Goal: Information Seeking & Learning: Understand process/instructions

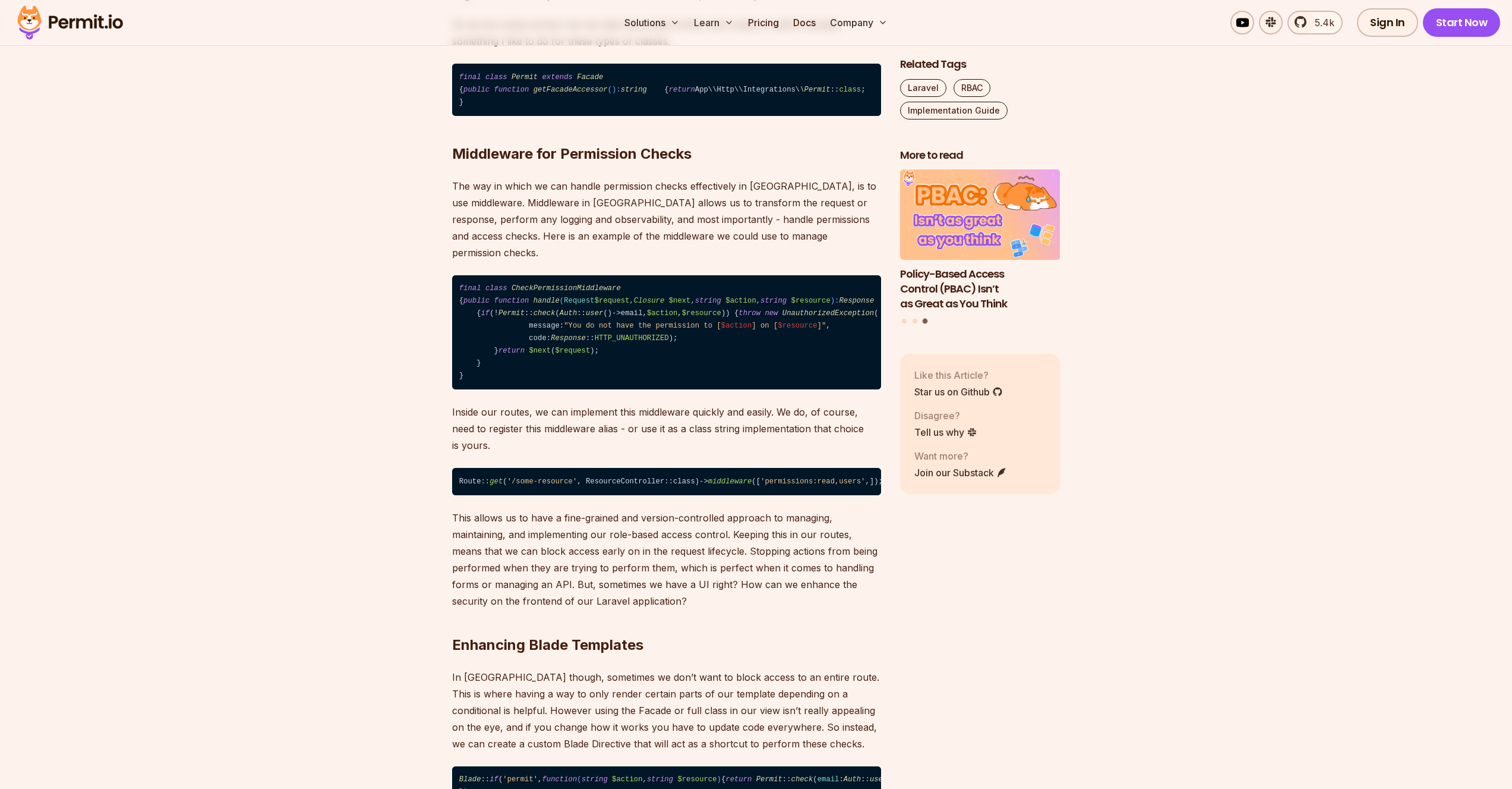
scroll to position [3964, 0]
drag, startPoint x: 464, startPoint y: 74, endPoint x: 605, endPoint y: 261, distance: 234.2
drag, startPoint x: 437, startPoint y: 267, endPoint x: 413, endPoint y: 57, distance: 211.4
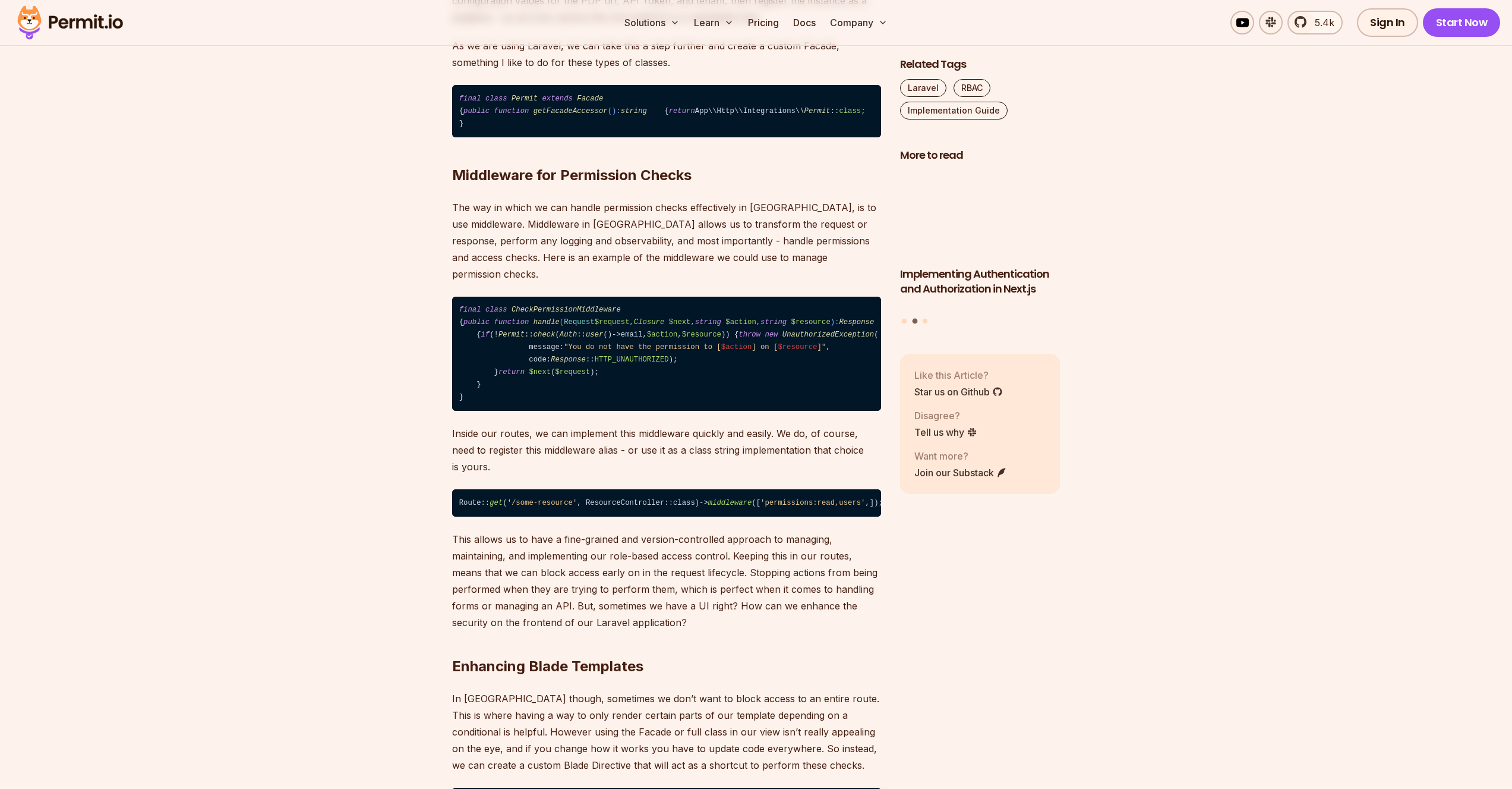
scroll to position [3943, 0]
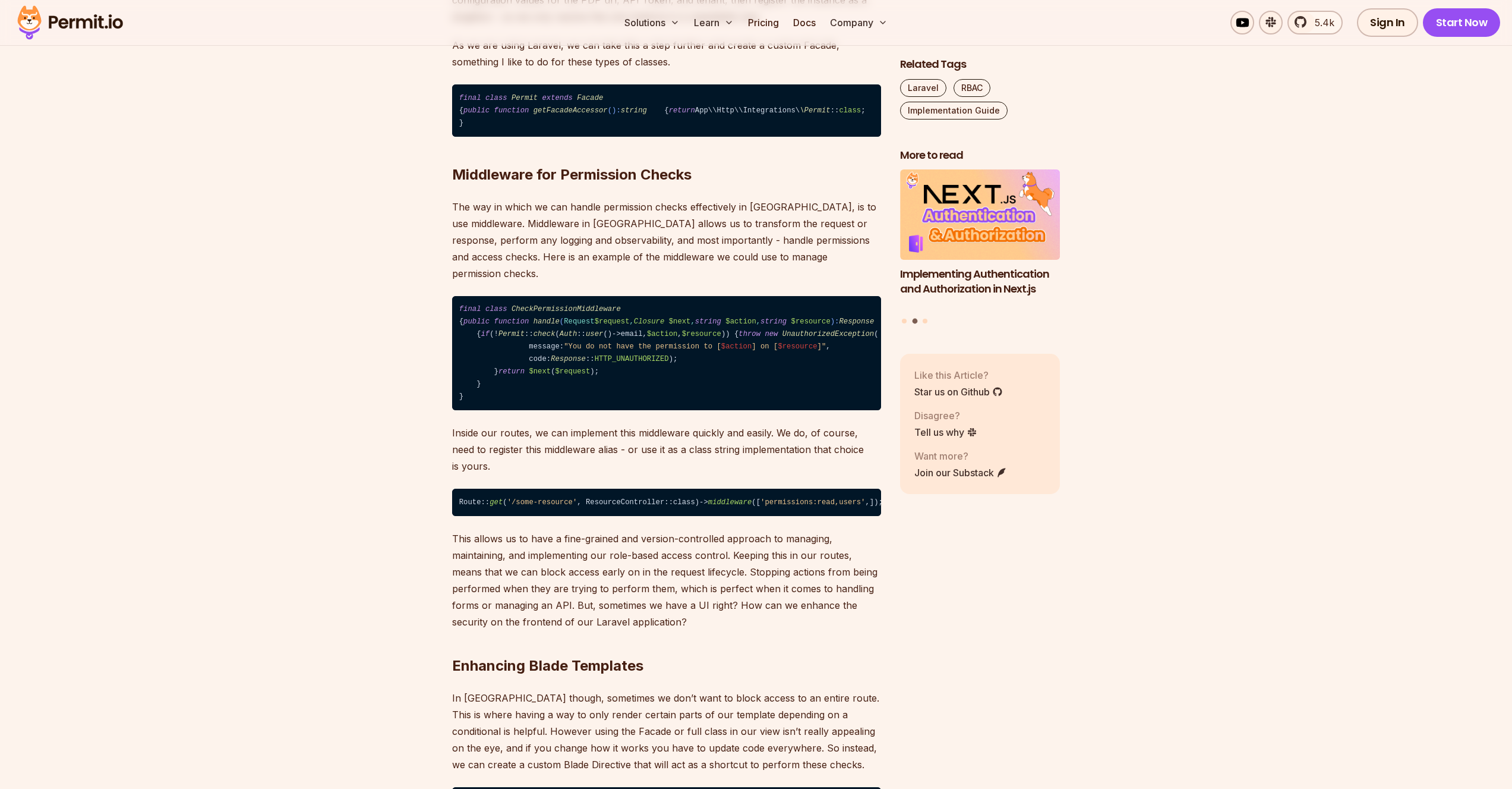
drag, startPoint x: 689, startPoint y: 222, endPoint x: 678, endPoint y: 222, distance: 11.0
drag, startPoint x: 688, startPoint y: 206, endPoint x: 601, endPoint y: 209, distance: 87.1
copy span "services.permit.pdp"
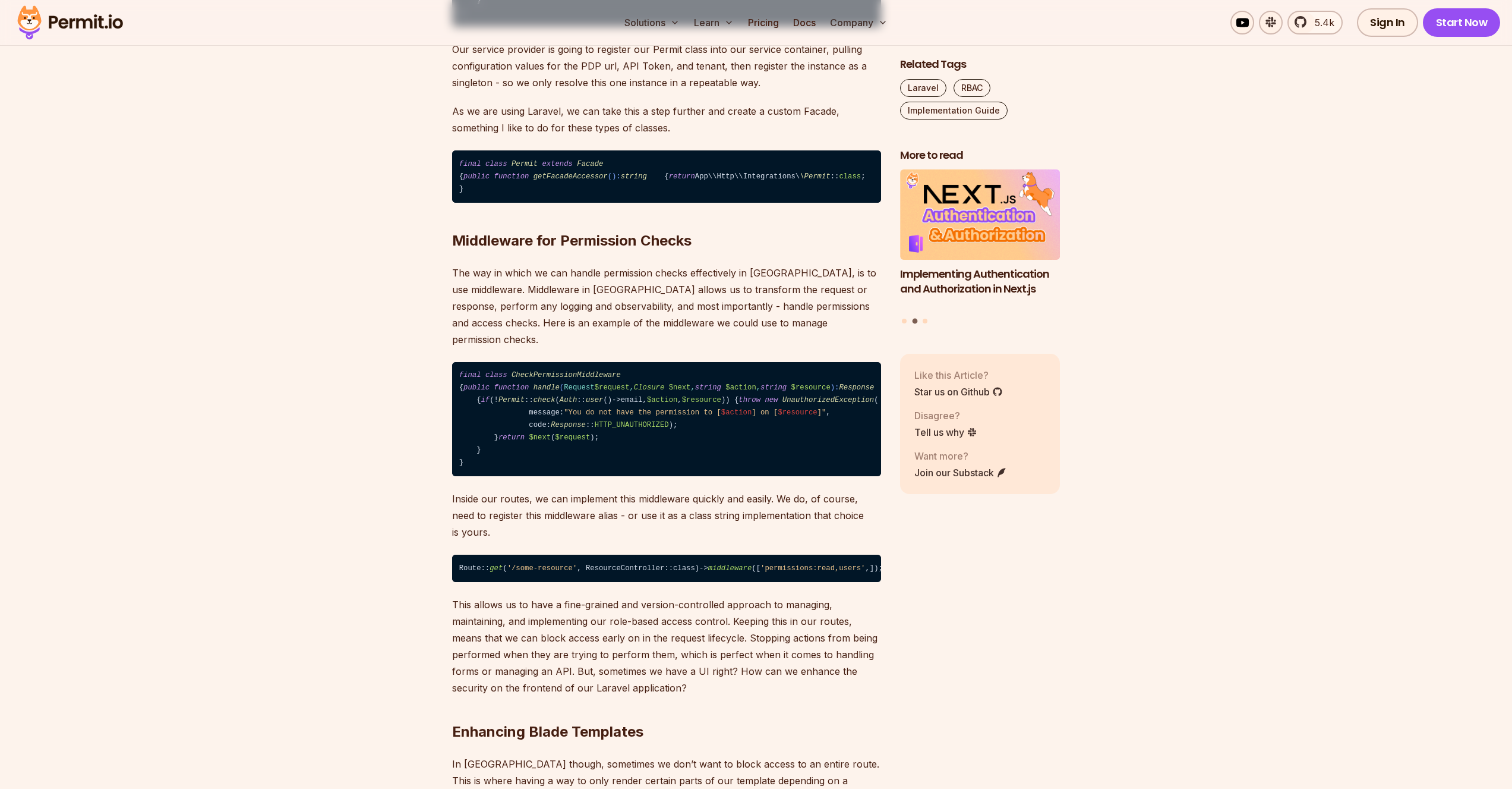
scroll to position [3876, 0]
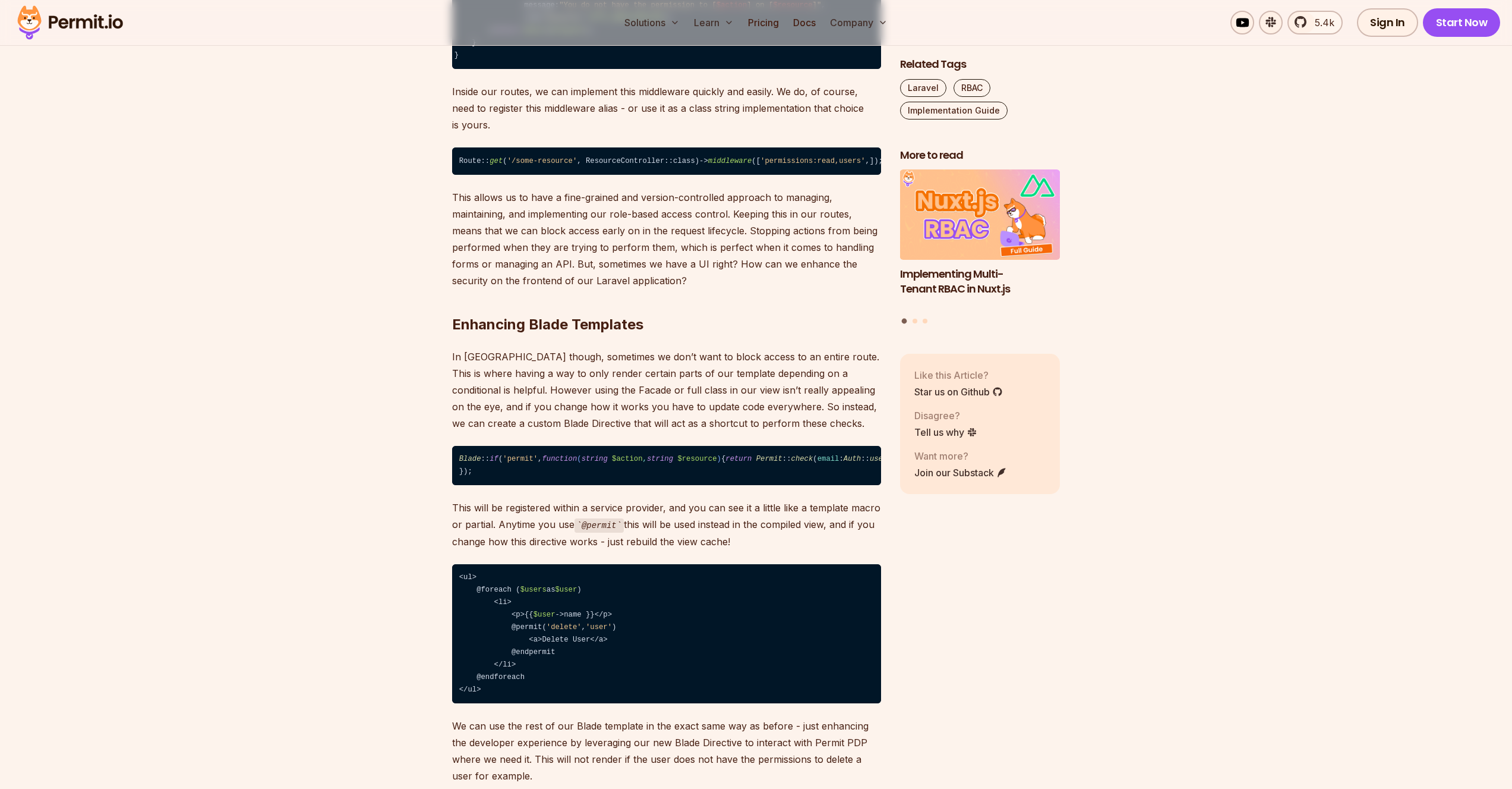
scroll to position [0, 0]
drag, startPoint x: 664, startPoint y: 370, endPoint x: 548, endPoint y: 371, distance: 116.0
click at [552, 70] on code "final class CheckPermissionMiddleware { public function handle ( Request $reque…" at bounding box center [667, 12] width 429 height 114
drag, startPoint x: 508, startPoint y: 378, endPoint x: 608, endPoint y: 381, distance: 100.0
click at [608, 70] on code "final class CheckPermissionMiddleware { public function handle ( Request $reque…" at bounding box center [667, 12] width 429 height 114
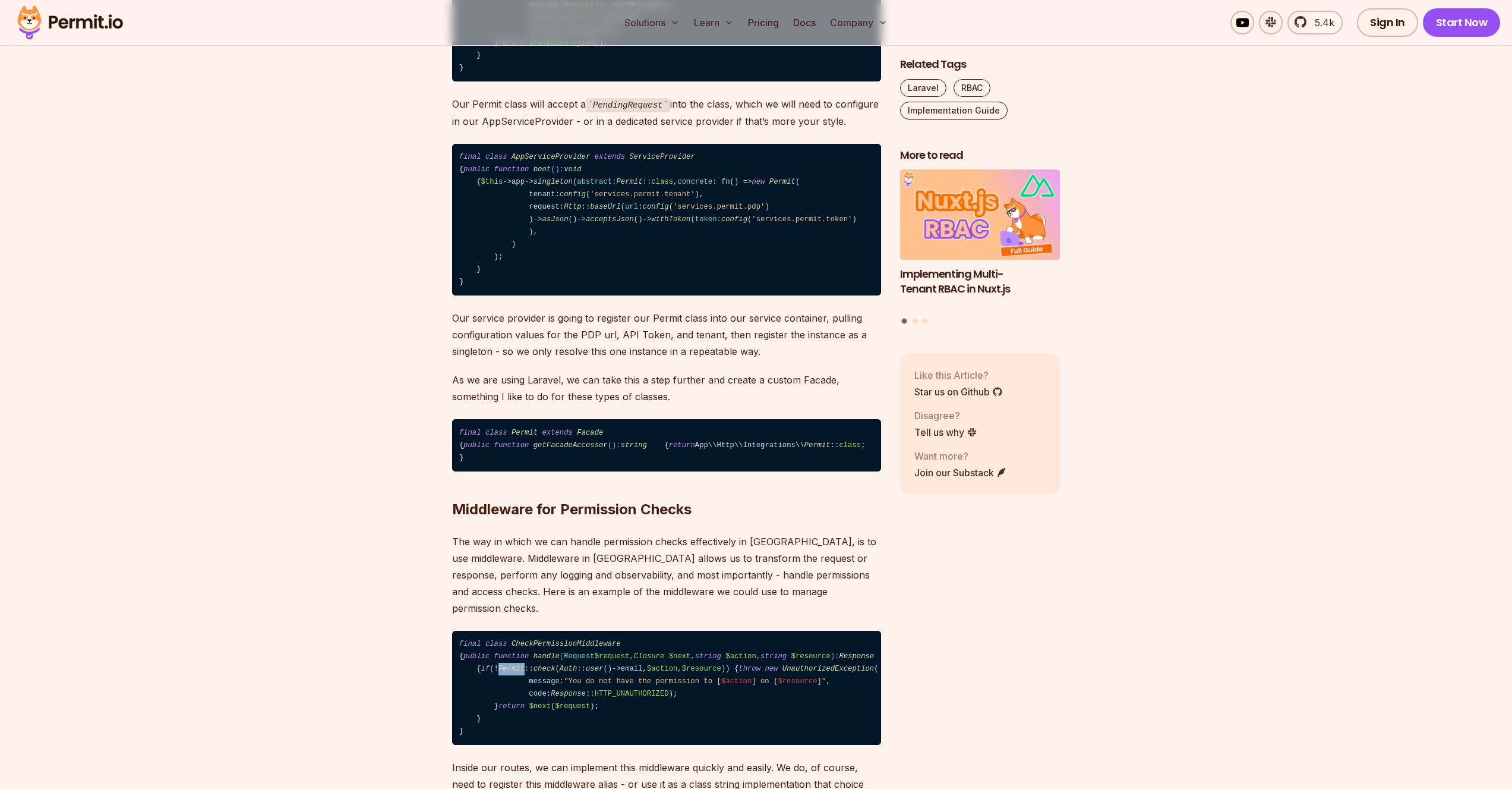
scroll to position [3357, 0]
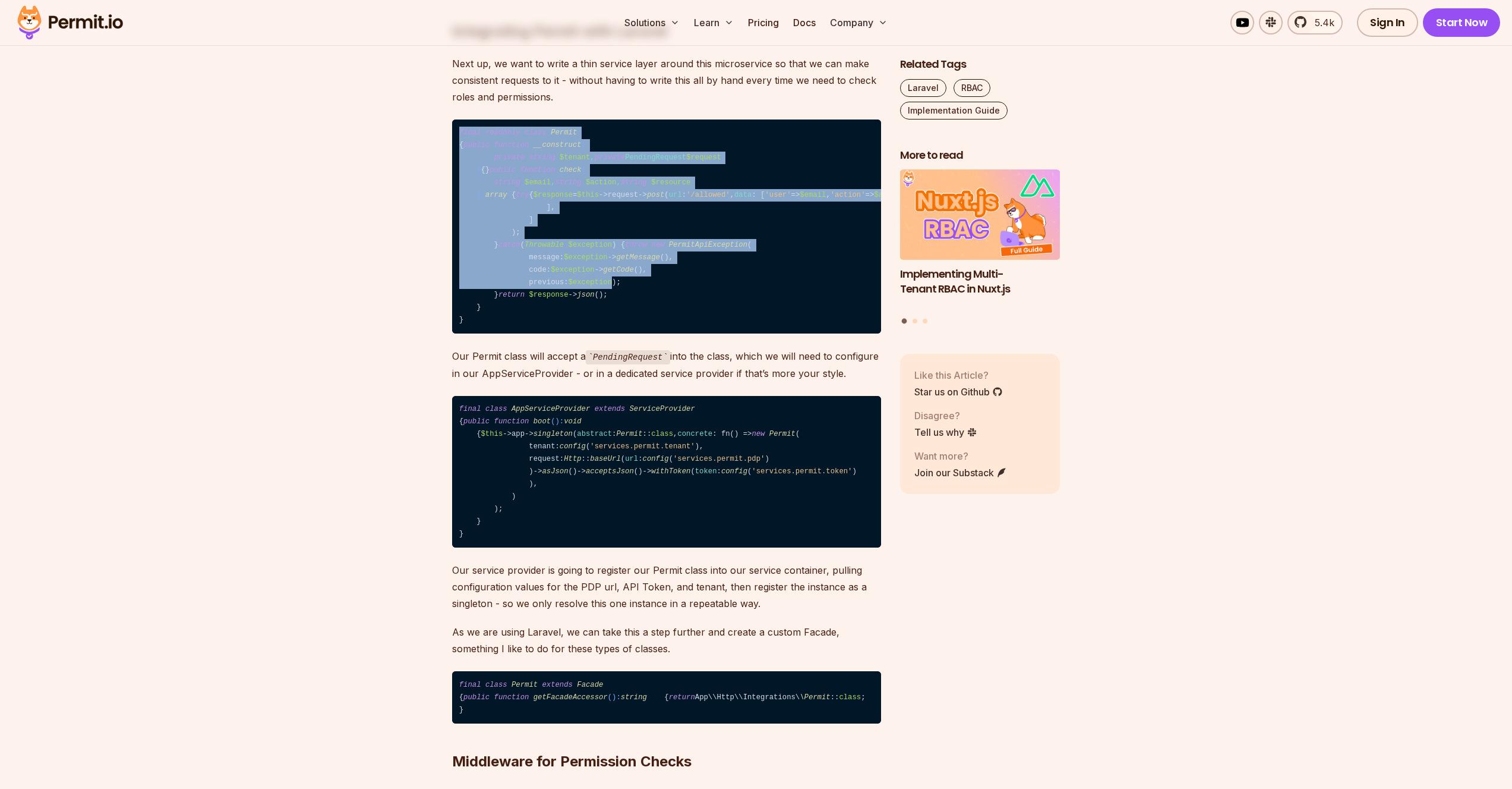
drag, startPoint x: 463, startPoint y: 135, endPoint x: 757, endPoint y: 498, distance: 467.1
click at [757, 334] on code "final readonly class Permit { public function __construct ( private string $ten…" at bounding box center [667, 226] width 429 height 215
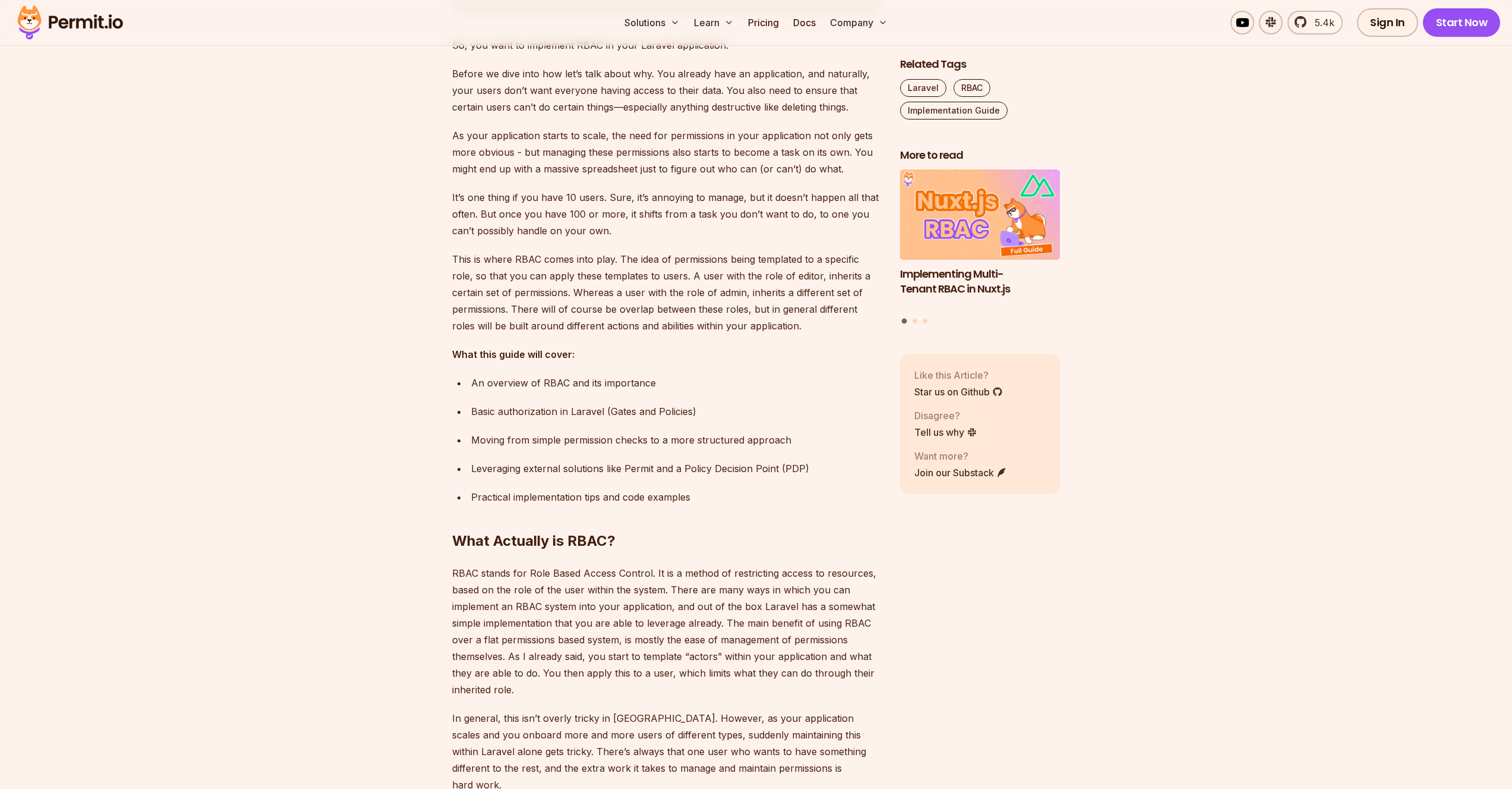
scroll to position [779, 0]
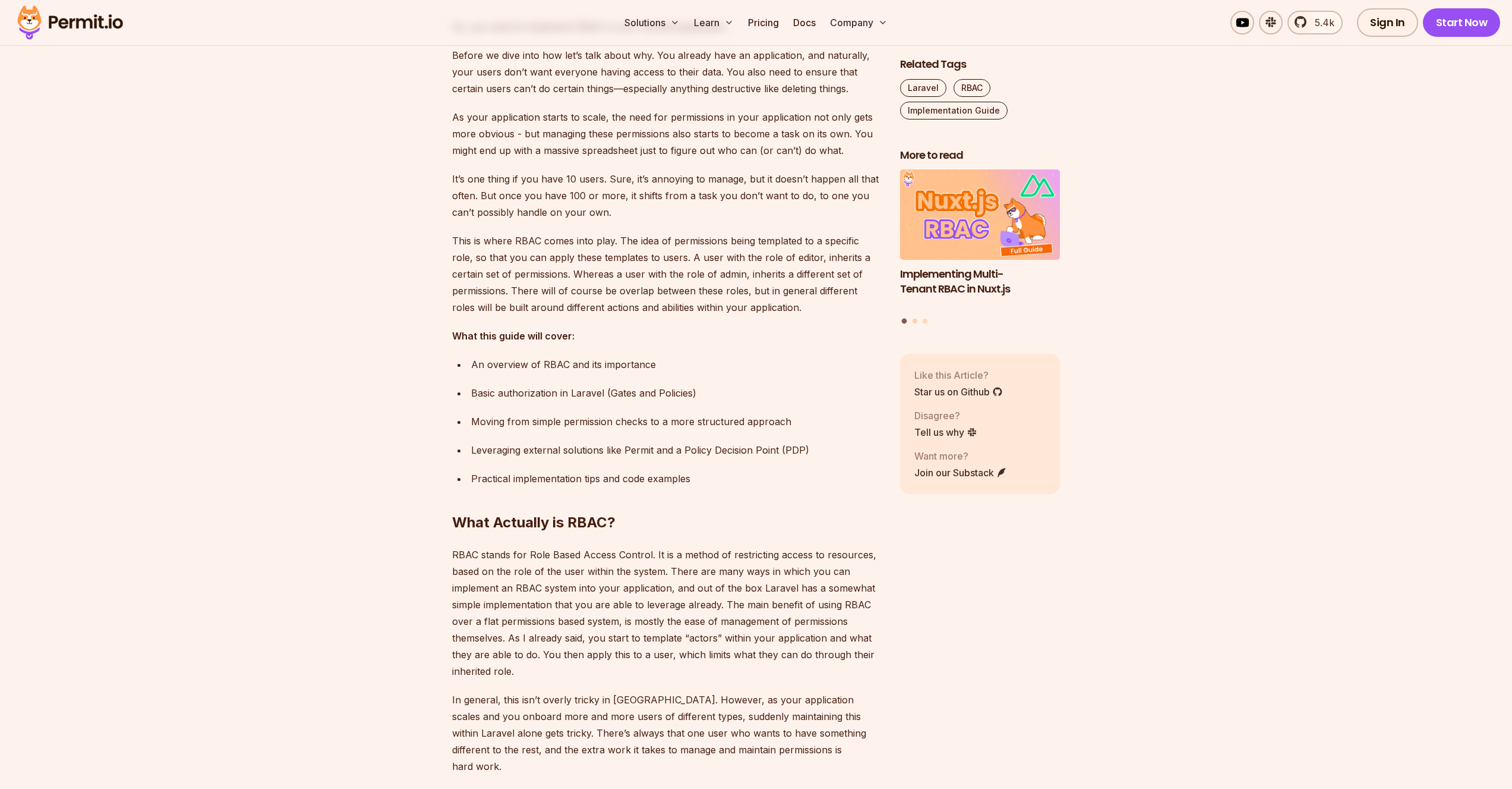
click at [917, 321] on button "Go to slide 2" at bounding box center [915, 321] width 5 height 5
click at [922, 322] on button "Go to slide 3" at bounding box center [924, 321] width 5 height 5
click at [904, 321] on button "Go to slide 1" at bounding box center [904, 321] width 5 height 5
